Goal: Register for event/course

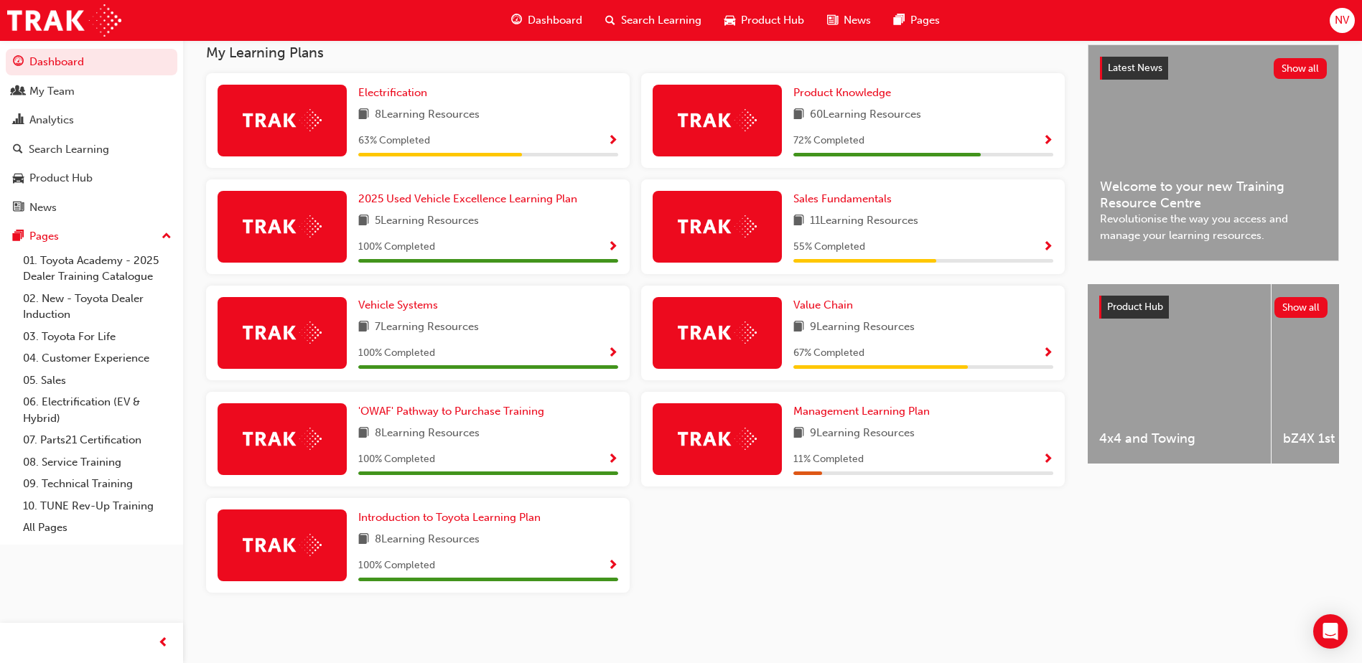
scroll to position [327, 0]
click at [893, 410] on span "Management Learning Plan" at bounding box center [861, 411] width 136 height 13
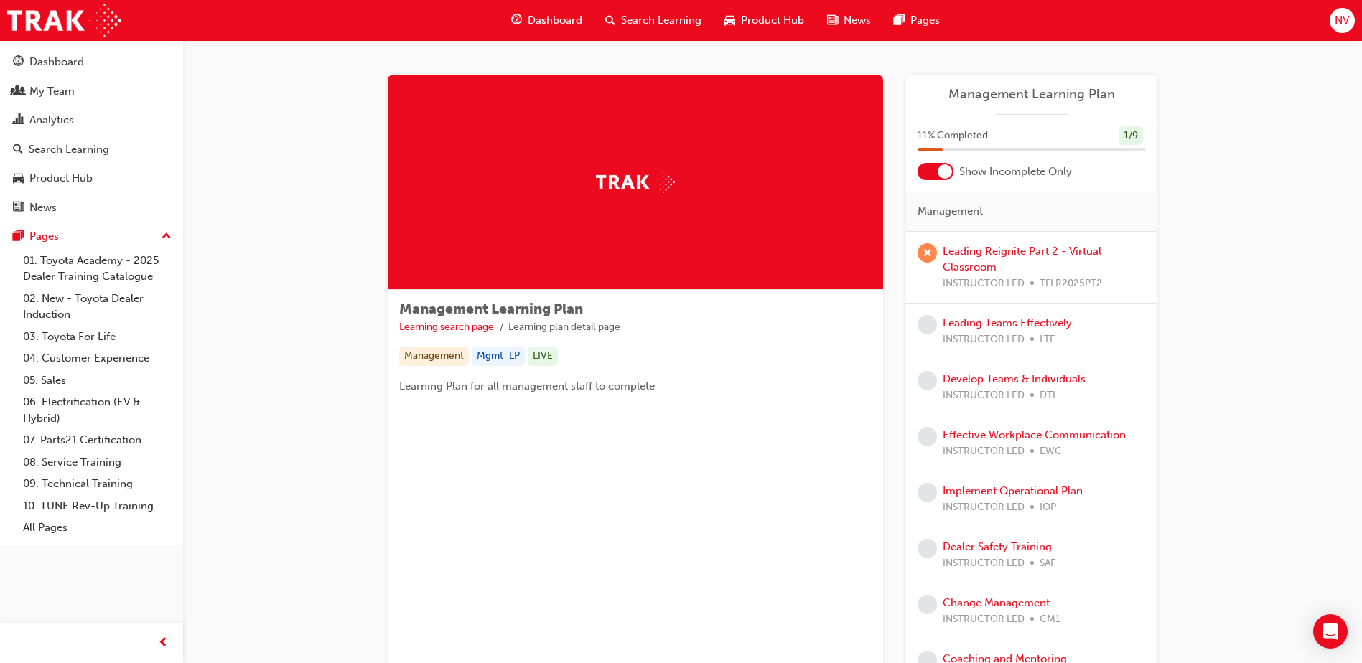
click at [946, 172] on div at bounding box center [945, 171] width 14 height 14
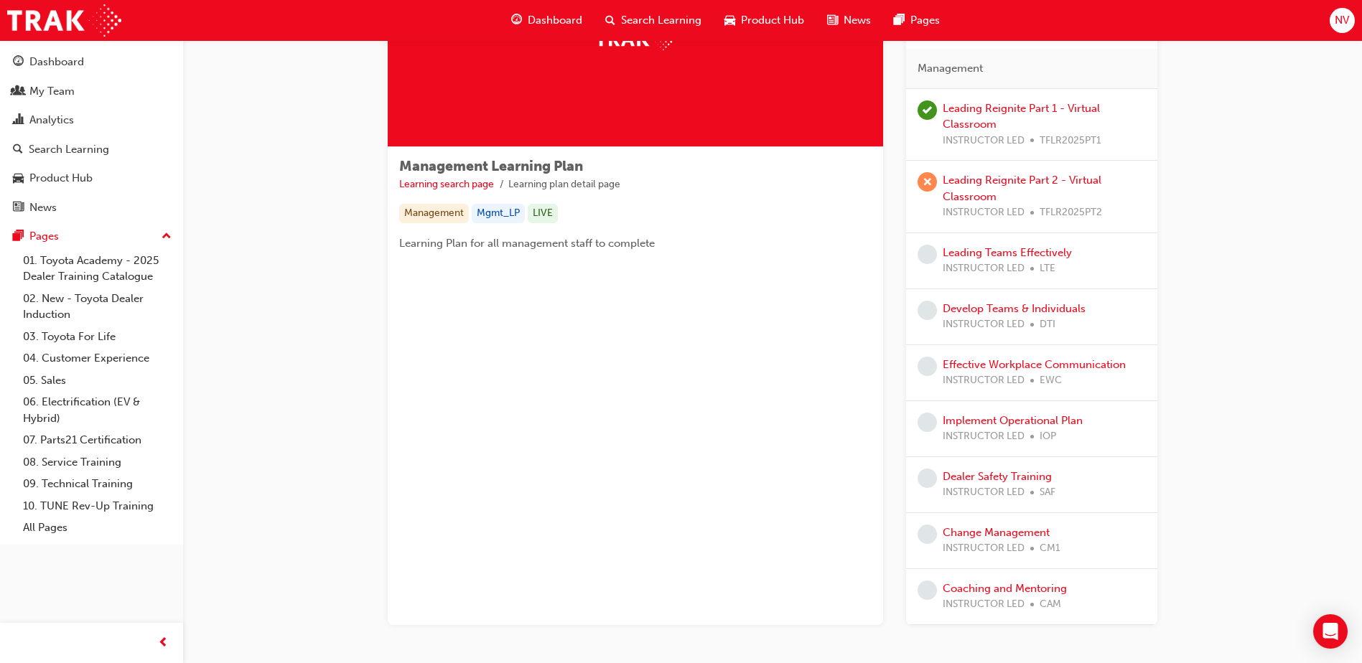
scroll to position [144, 0]
click at [961, 190] on link "Leading Reignite Part 2 - Virtual Classroom" at bounding box center [1022, 187] width 159 height 29
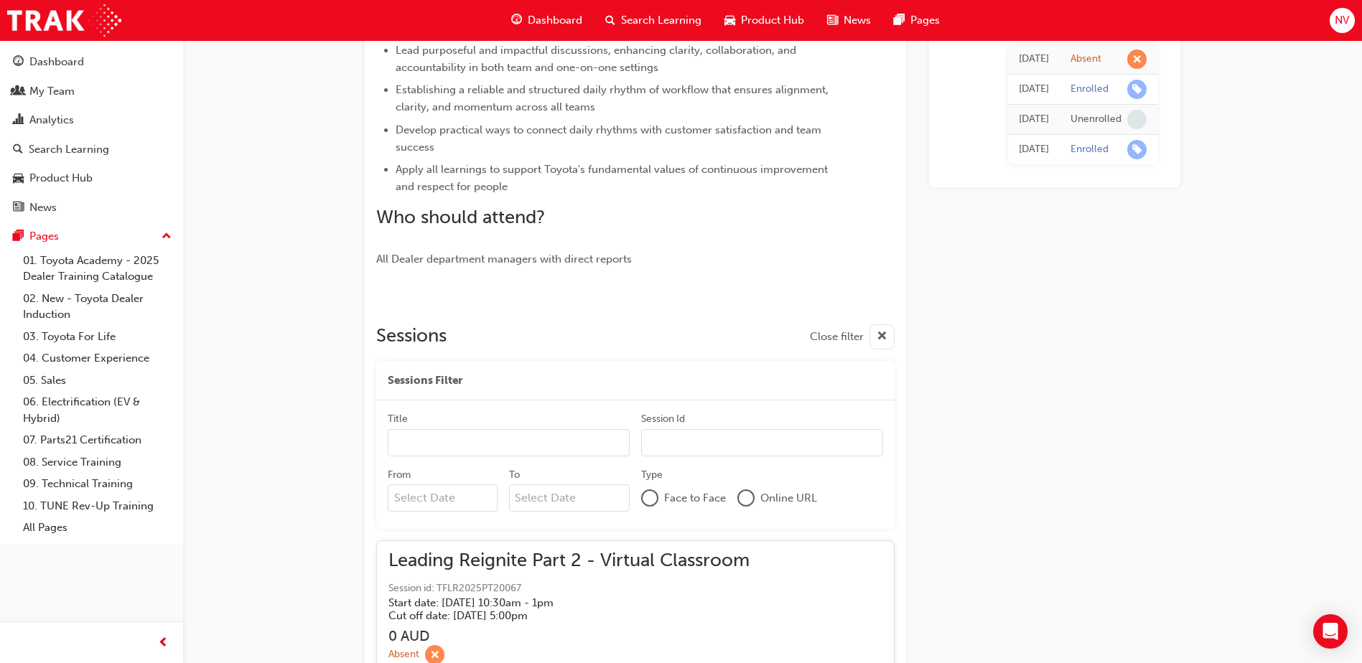
scroll to position [621, 0]
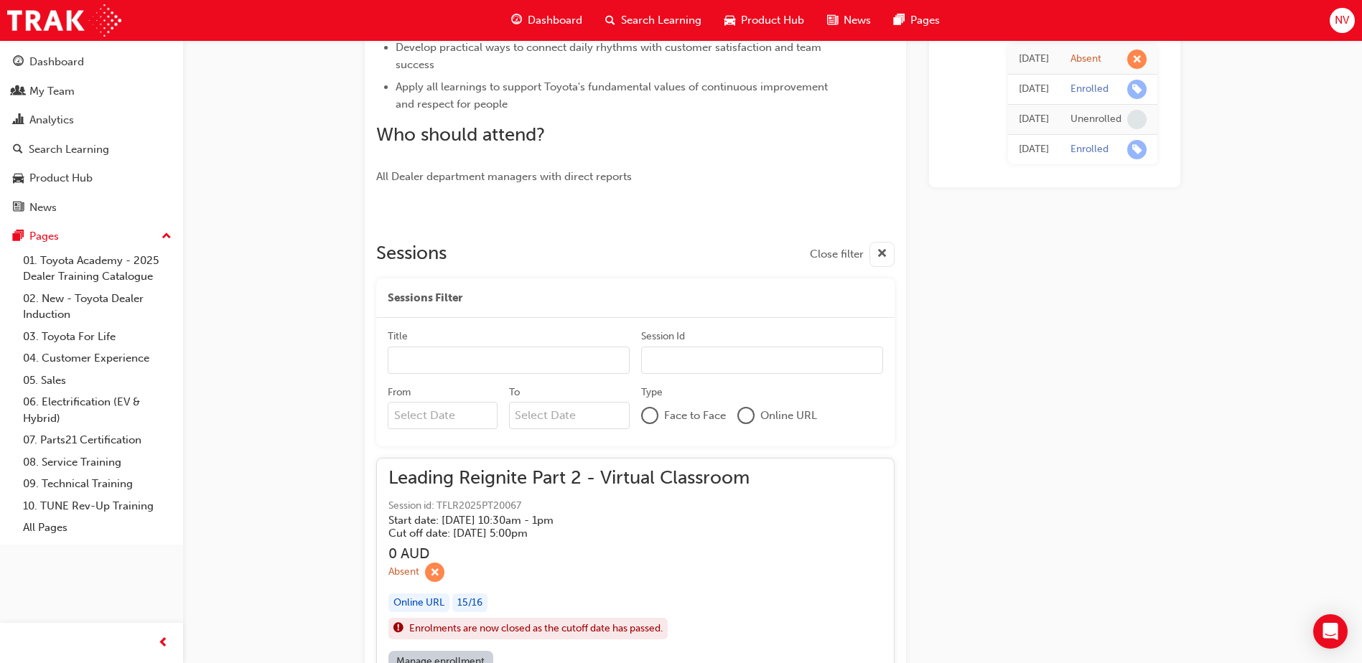
click at [466, 359] on input "Title" at bounding box center [509, 360] width 242 height 27
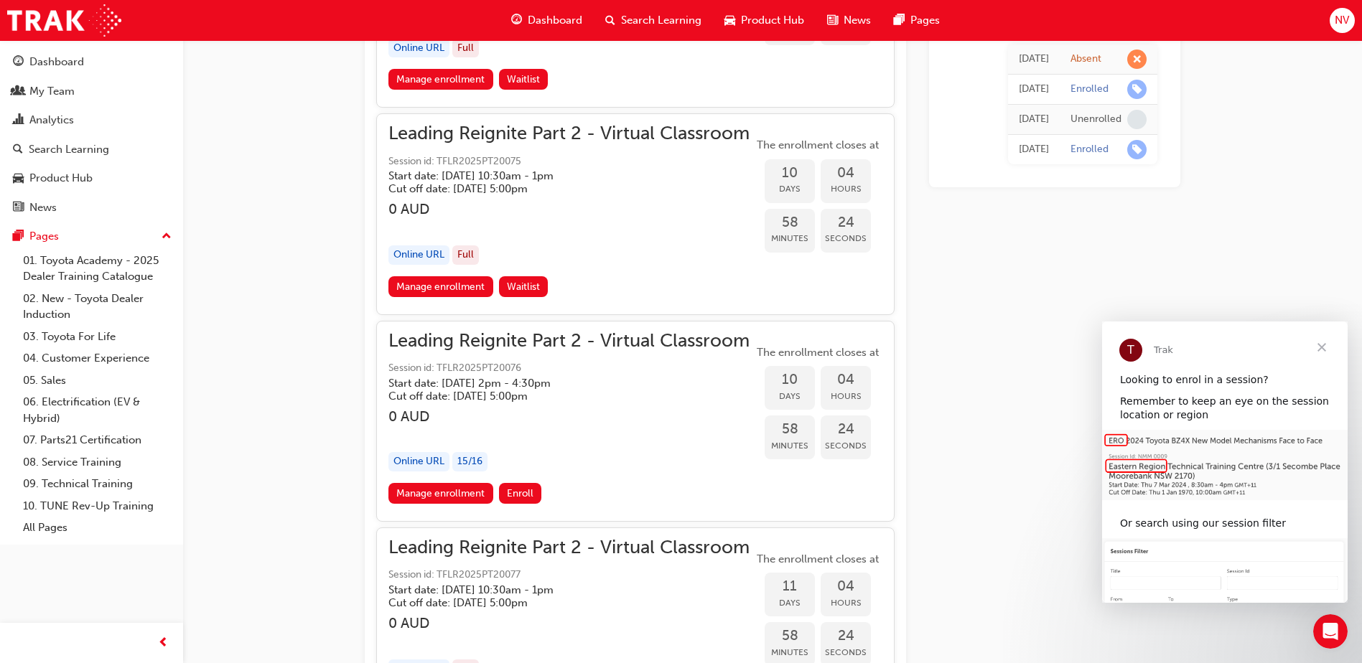
scroll to position [2703, 0]
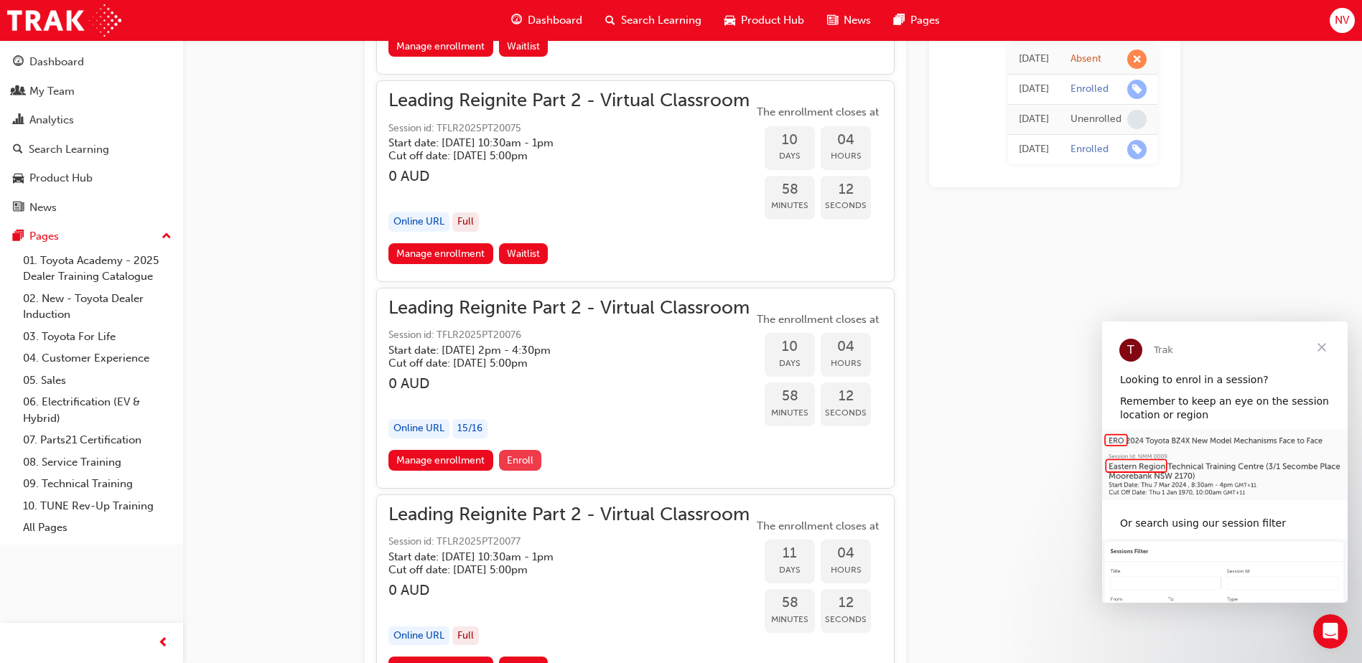
click at [518, 460] on span "Enroll" at bounding box center [520, 460] width 27 height 12
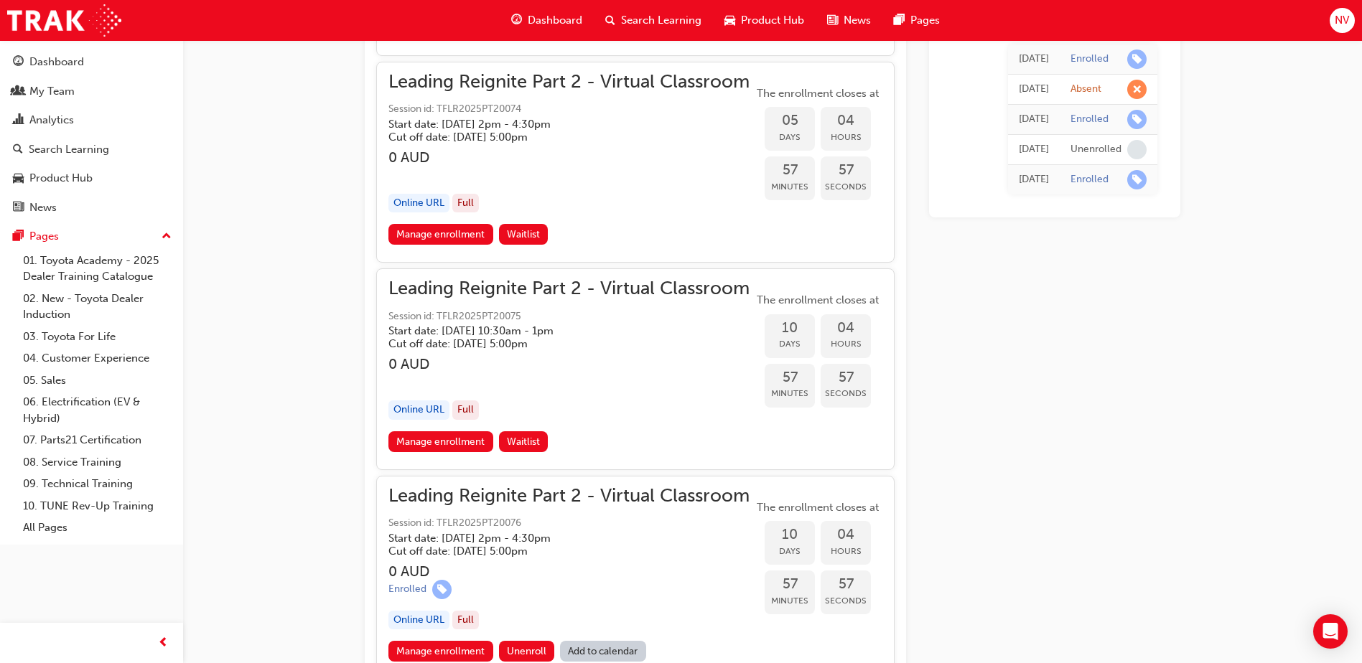
scroll to position [2559, 0]
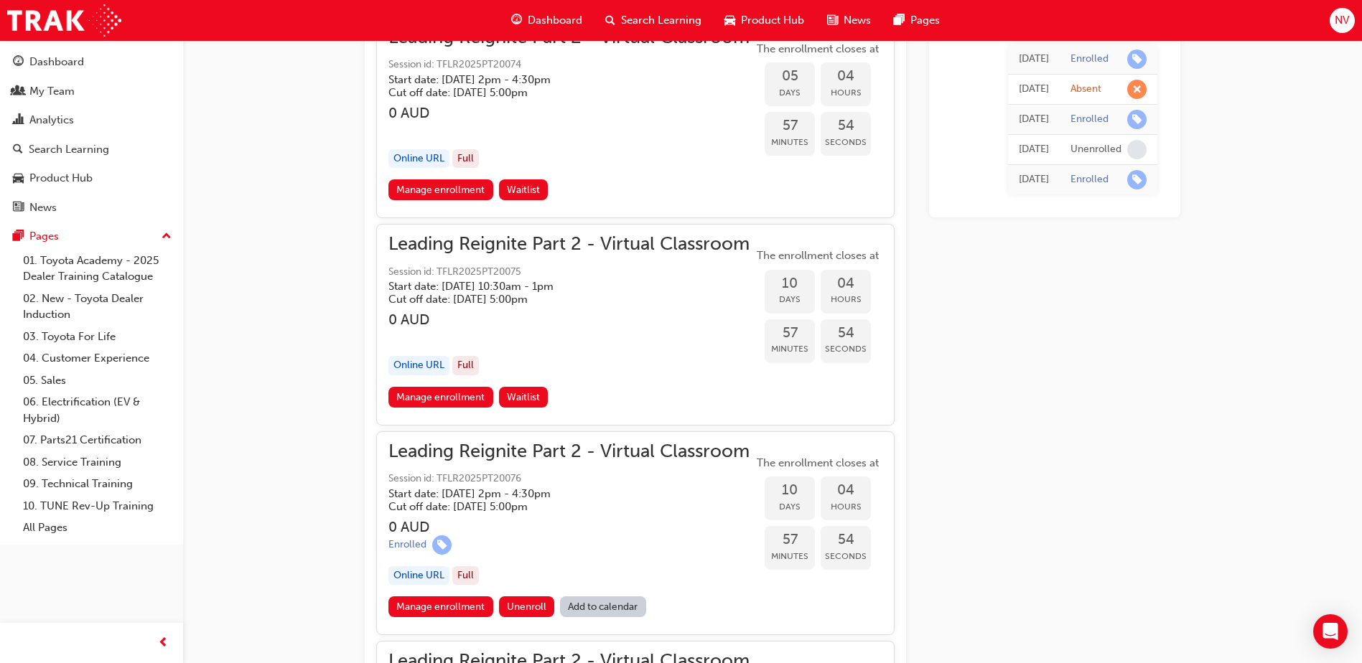
click at [470, 363] on div "Full" at bounding box center [465, 365] width 27 height 19
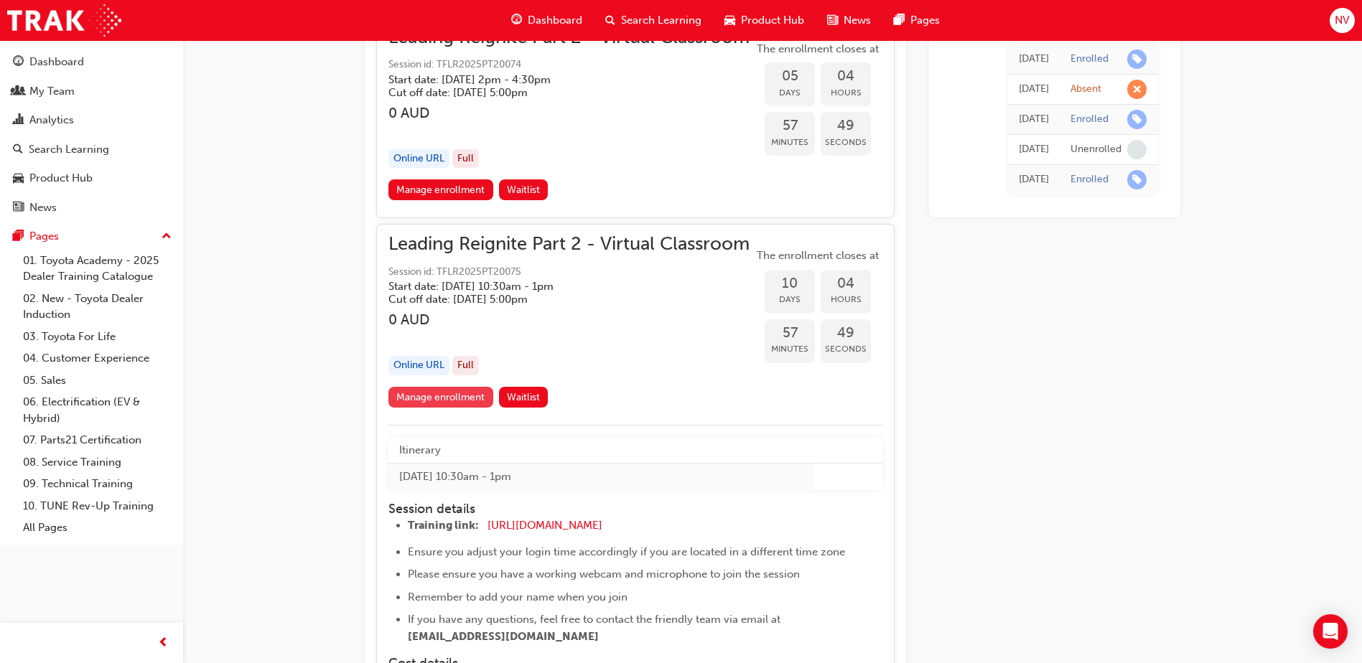
click at [467, 398] on link "Manage enrollment" at bounding box center [440, 397] width 105 height 21
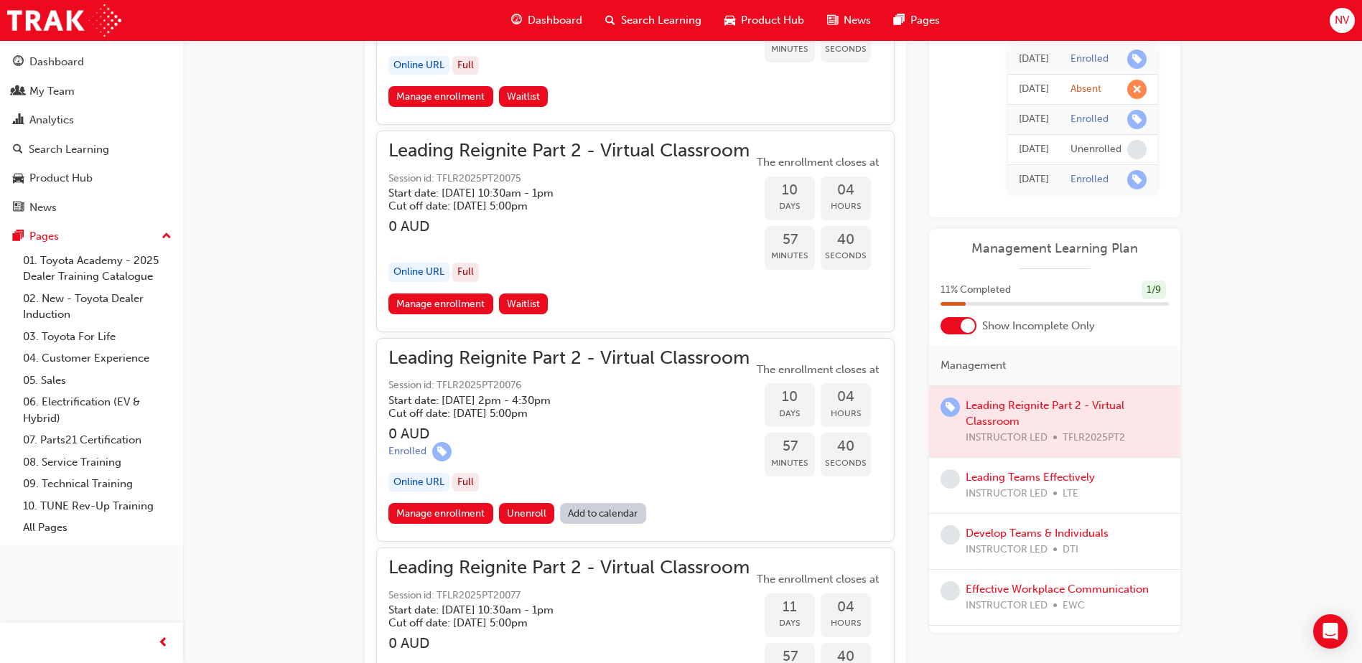
scroll to position [2775, 0]
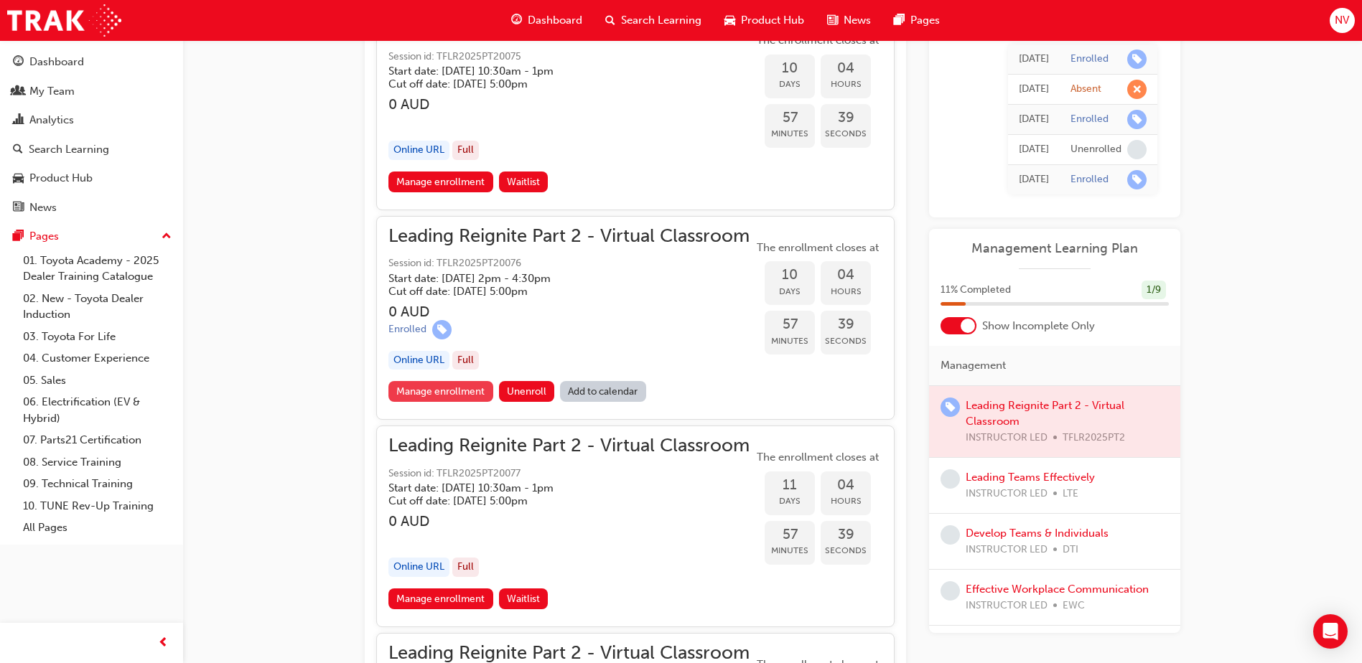
click at [448, 393] on link "Manage enrollment" at bounding box center [440, 391] width 105 height 21
